Goal: Task Accomplishment & Management: Manage account settings

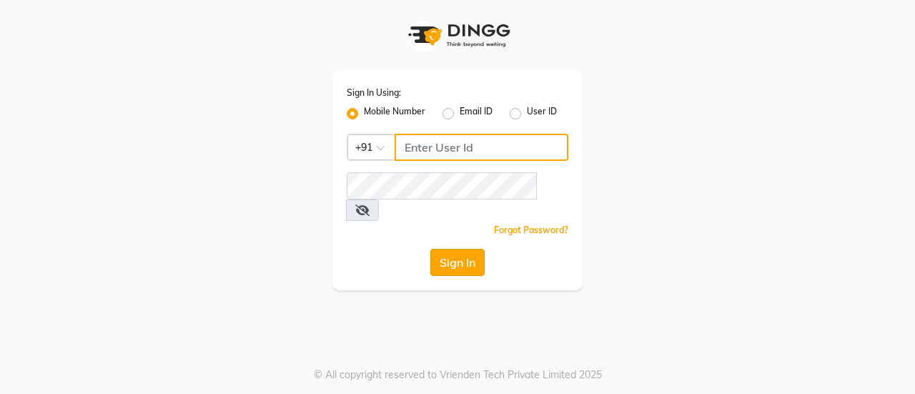
type input "8861319303"
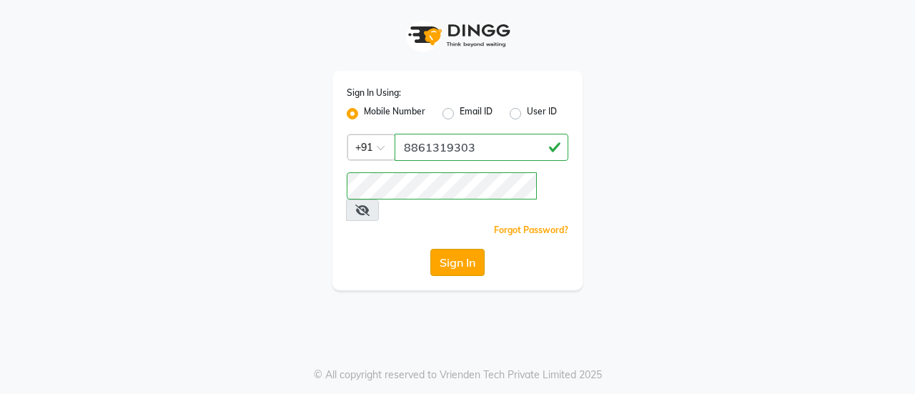
click at [452, 249] on button "Sign In" at bounding box center [458, 262] width 54 height 27
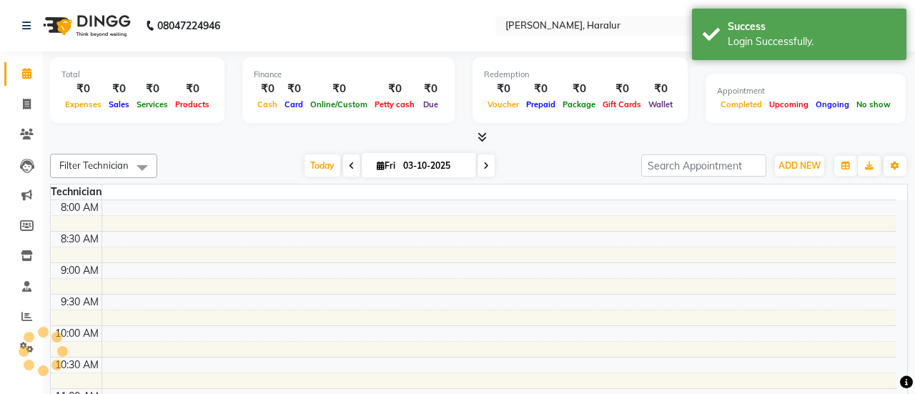
select select "en"
